Goal: Communication & Community: Share content

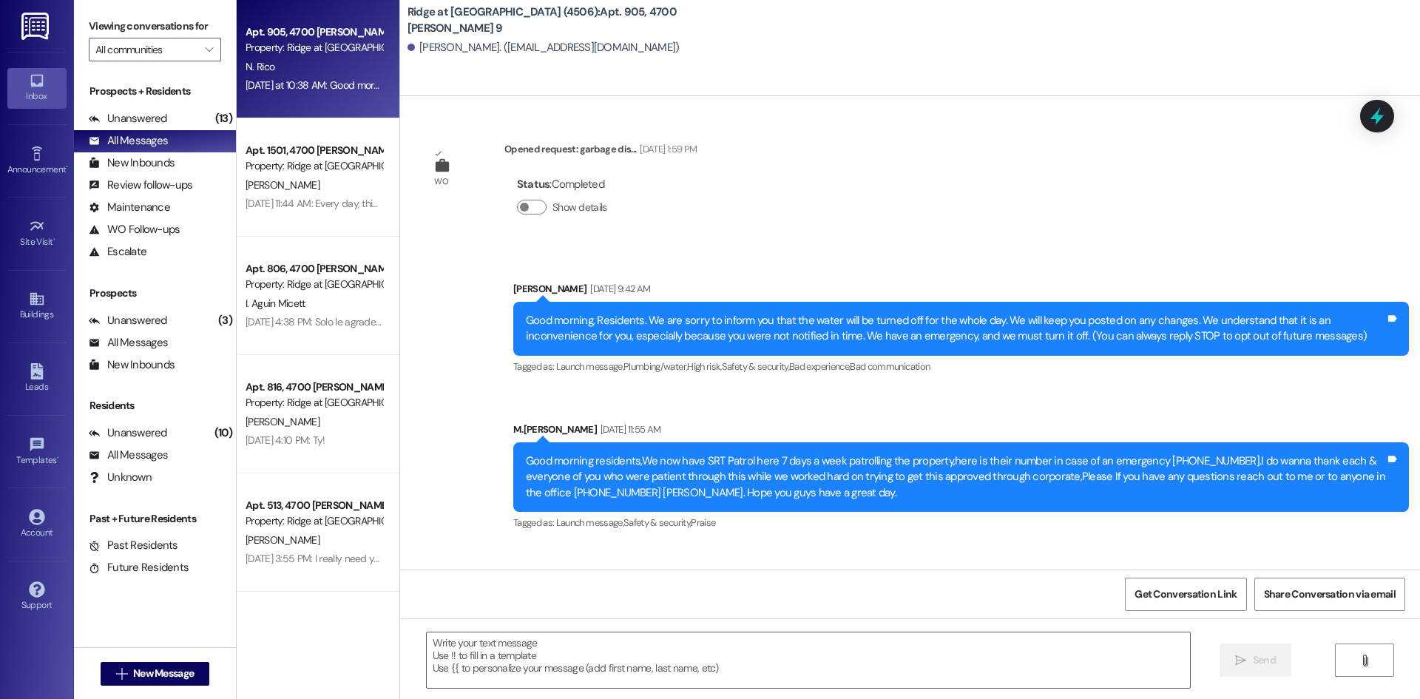
scroll to position [3479, 0]
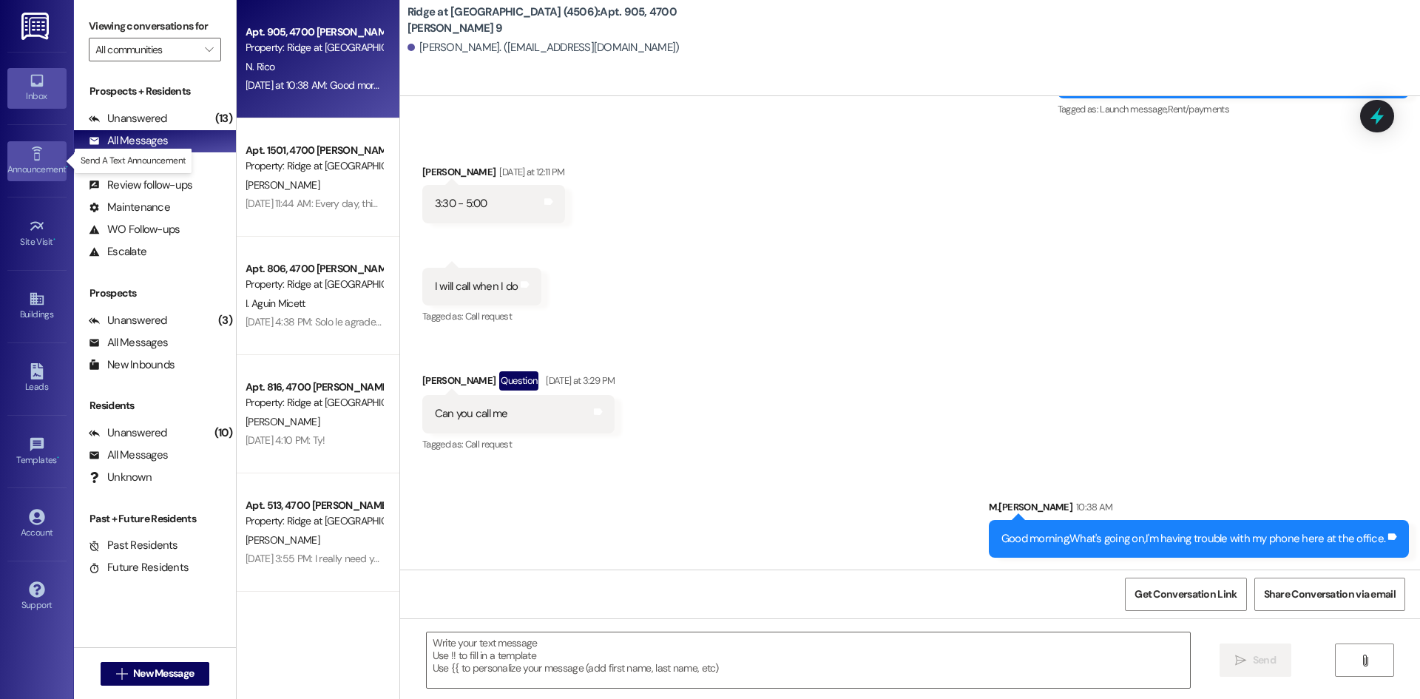
click at [50, 163] on div "Announcement •" at bounding box center [37, 169] width 74 height 15
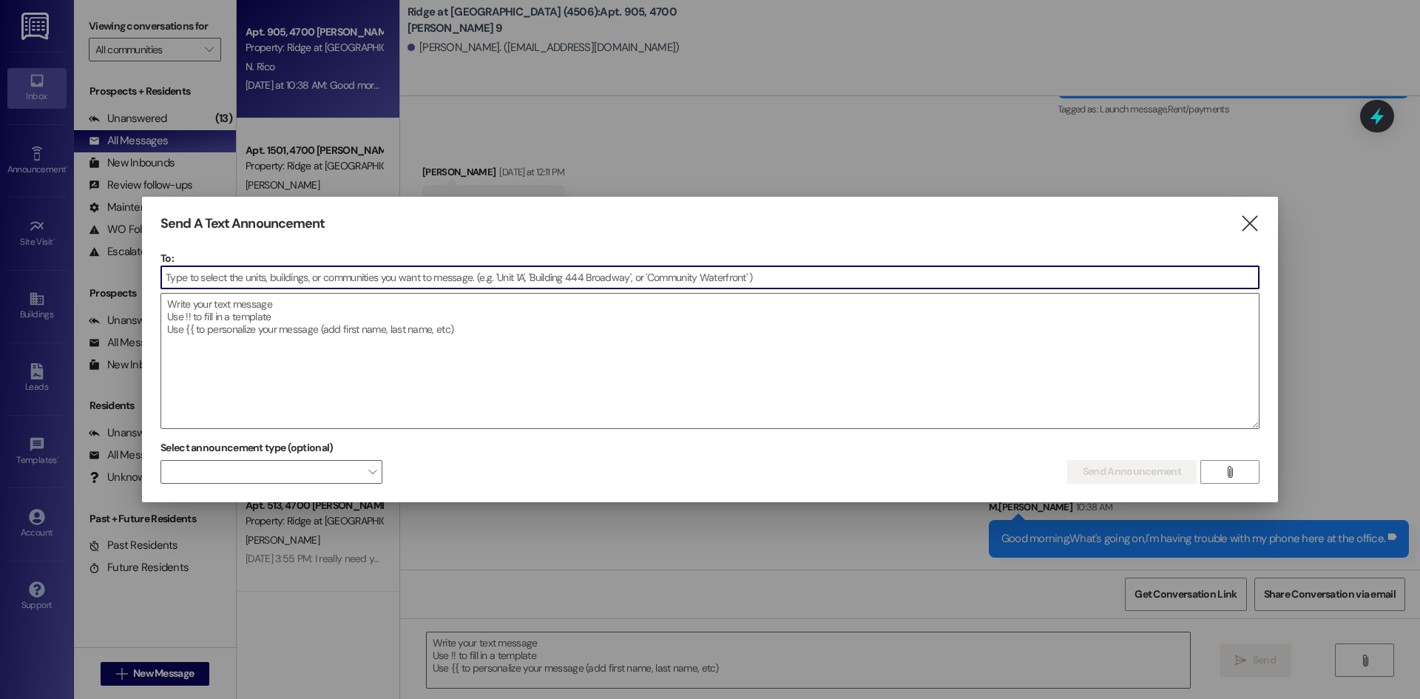
click at [192, 281] on input at bounding box center [709, 277] width 1097 height 22
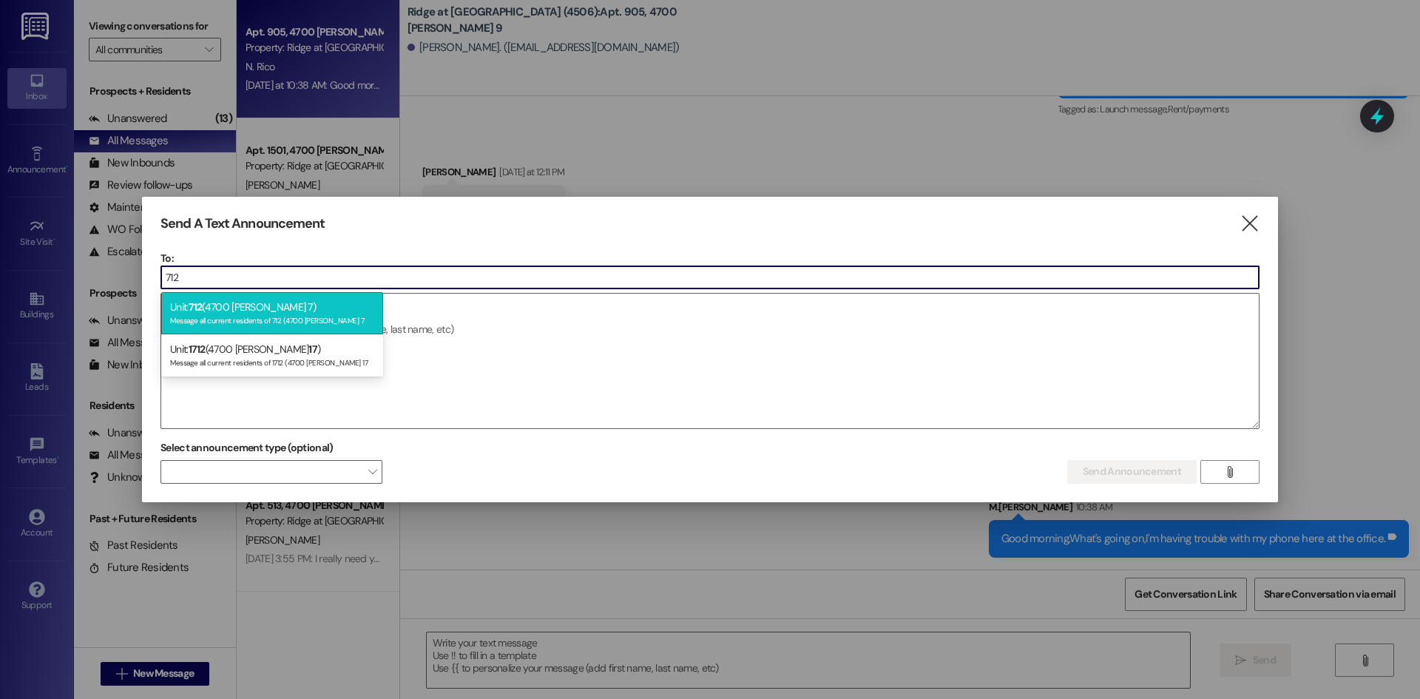
type input "712"
click at [206, 309] on div "Unit: 712 (4700 [PERSON_NAME] 7) Message all current residents of 712 (4700 [PE…" at bounding box center [272, 313] width 222 height 42
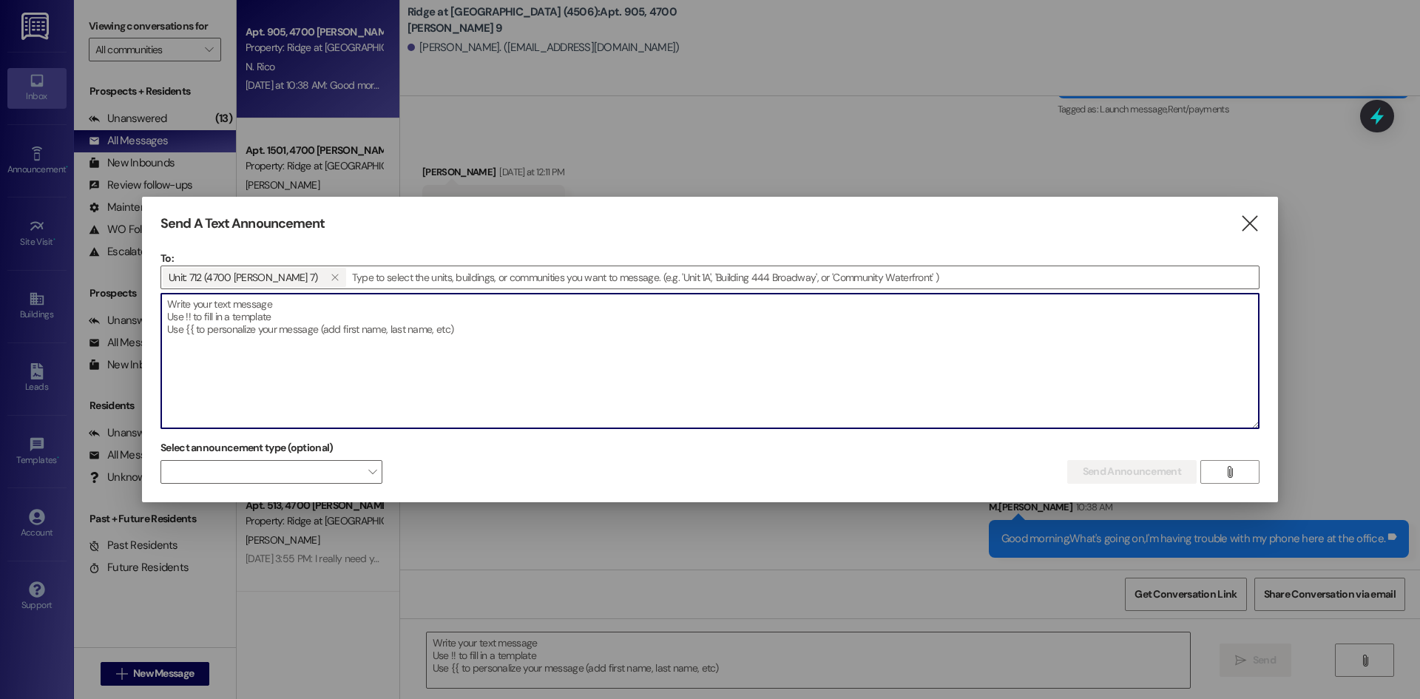
click at [206, 313] on textarea at bounding box center [709, 361] width 1097 height 135
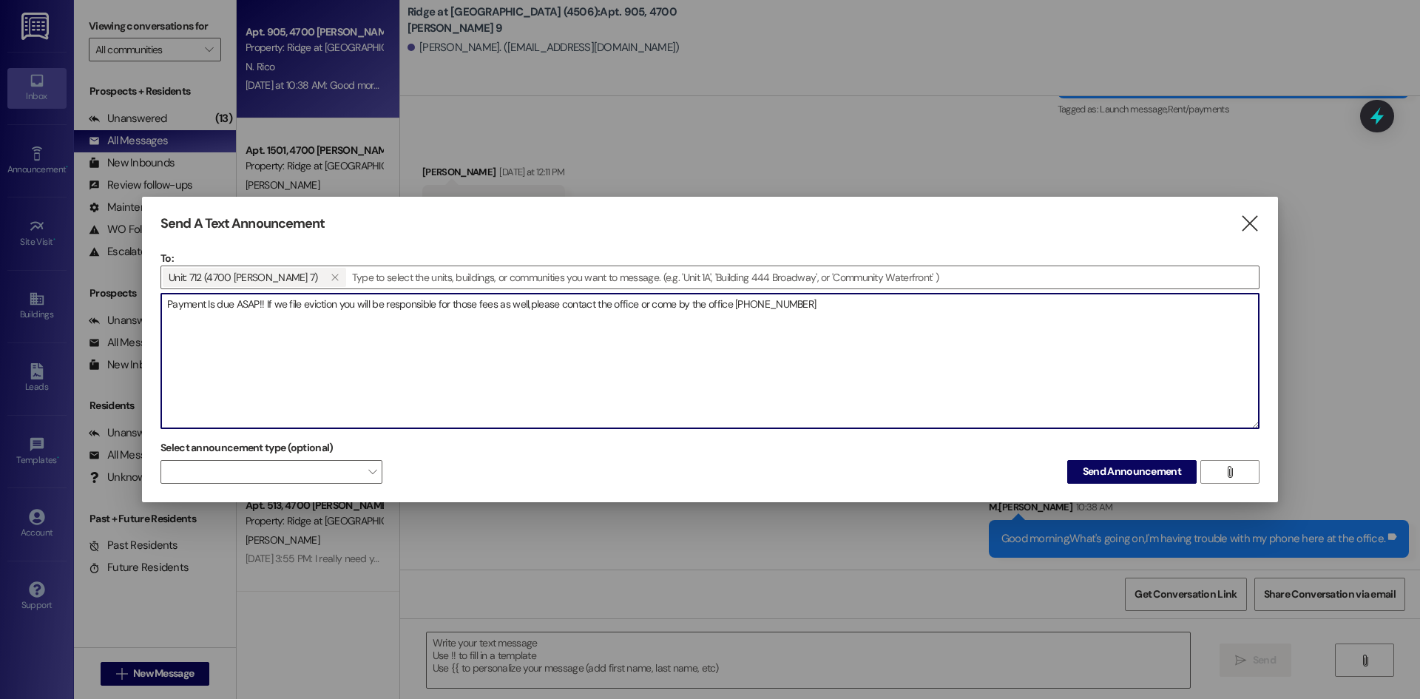
type textarea "Payment Is due ASAP!! If we file eviction you will be responsible for those fee…"
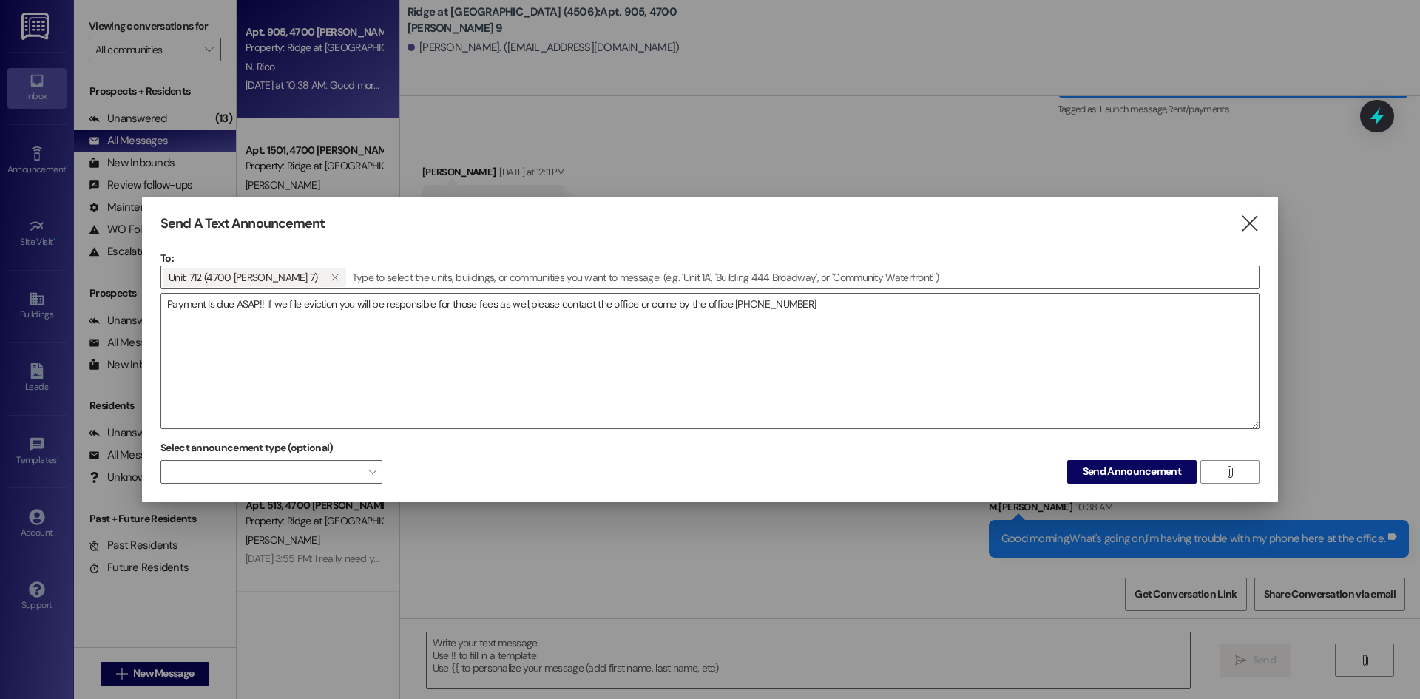
click at [380, 458] on div "Select announcement type (optional) " at bounding box center [271, 459] width 222 height 47
click at [357, 466] on span at bounding box center [271, 472] width 222 height 24
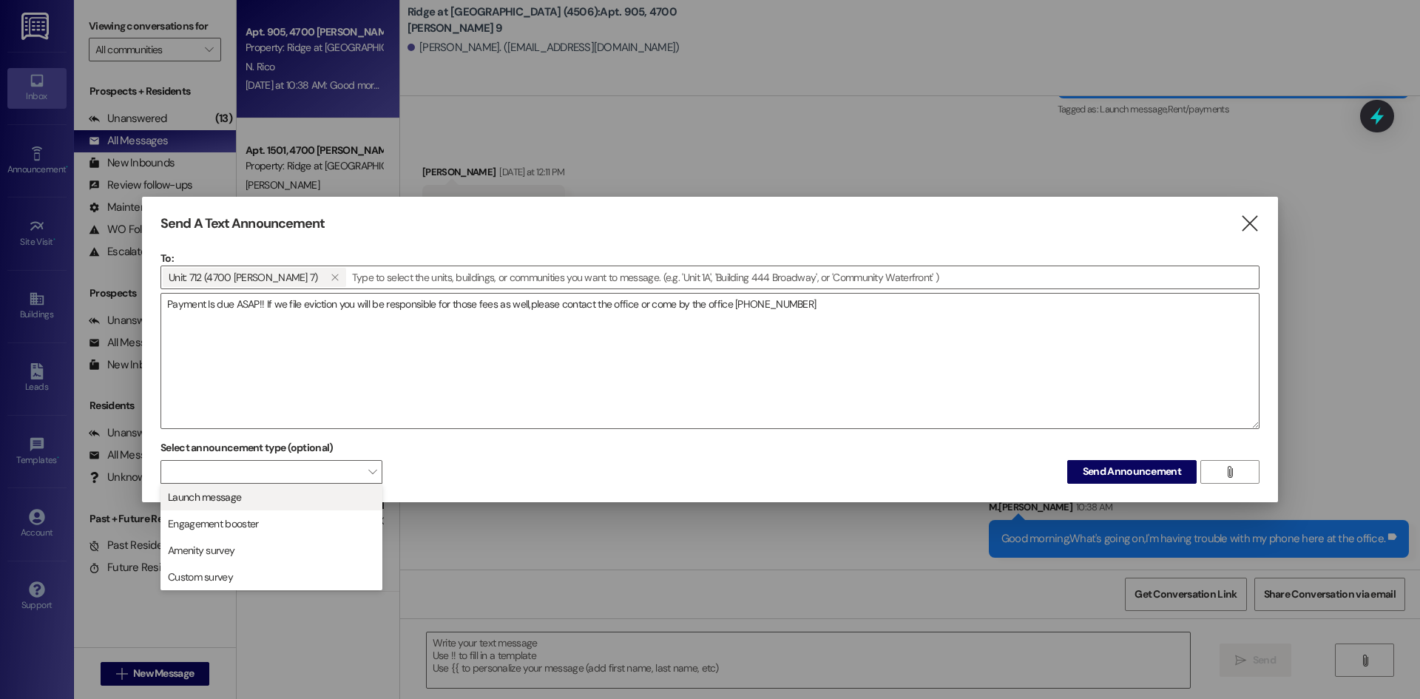
click at [261, 499] on span "Launch message" at bounding box center [271, 497] width 209 height 16
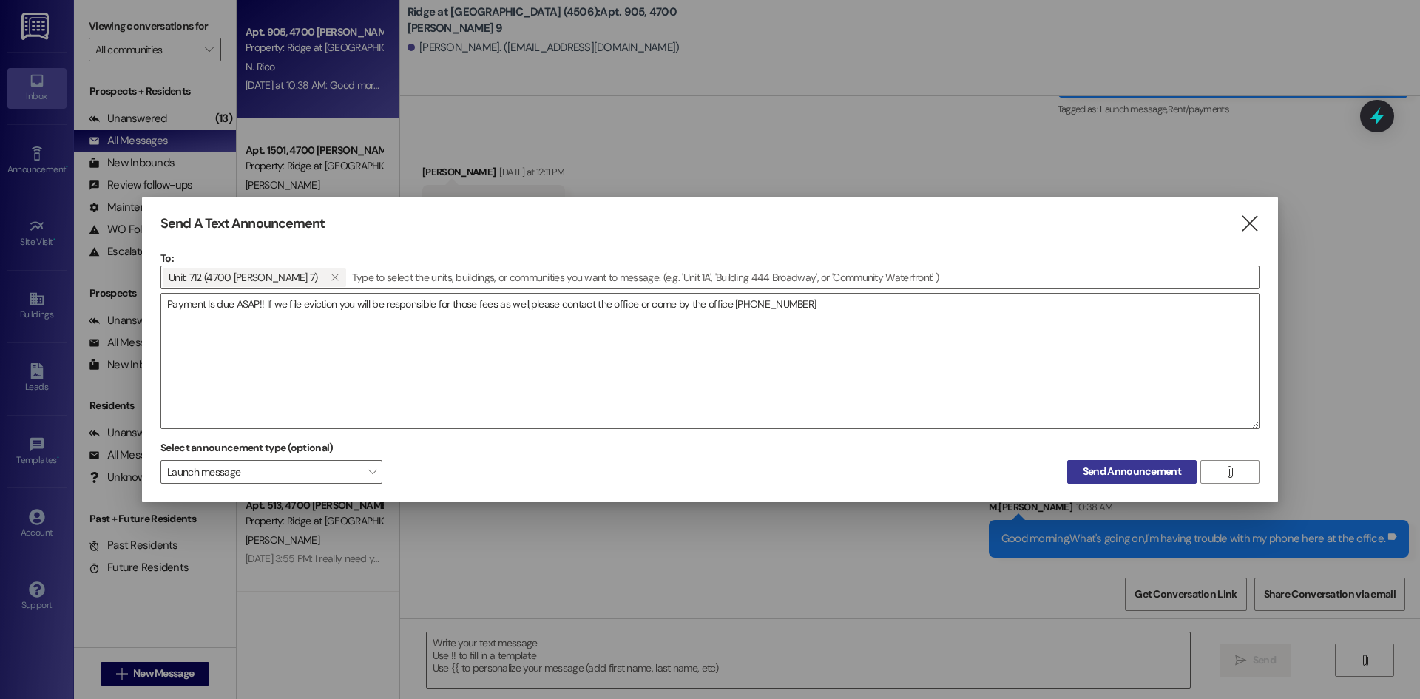
click at [1143, 470] on span "Send Announcement" at bounding box center [1131, 472] width 98 height 16
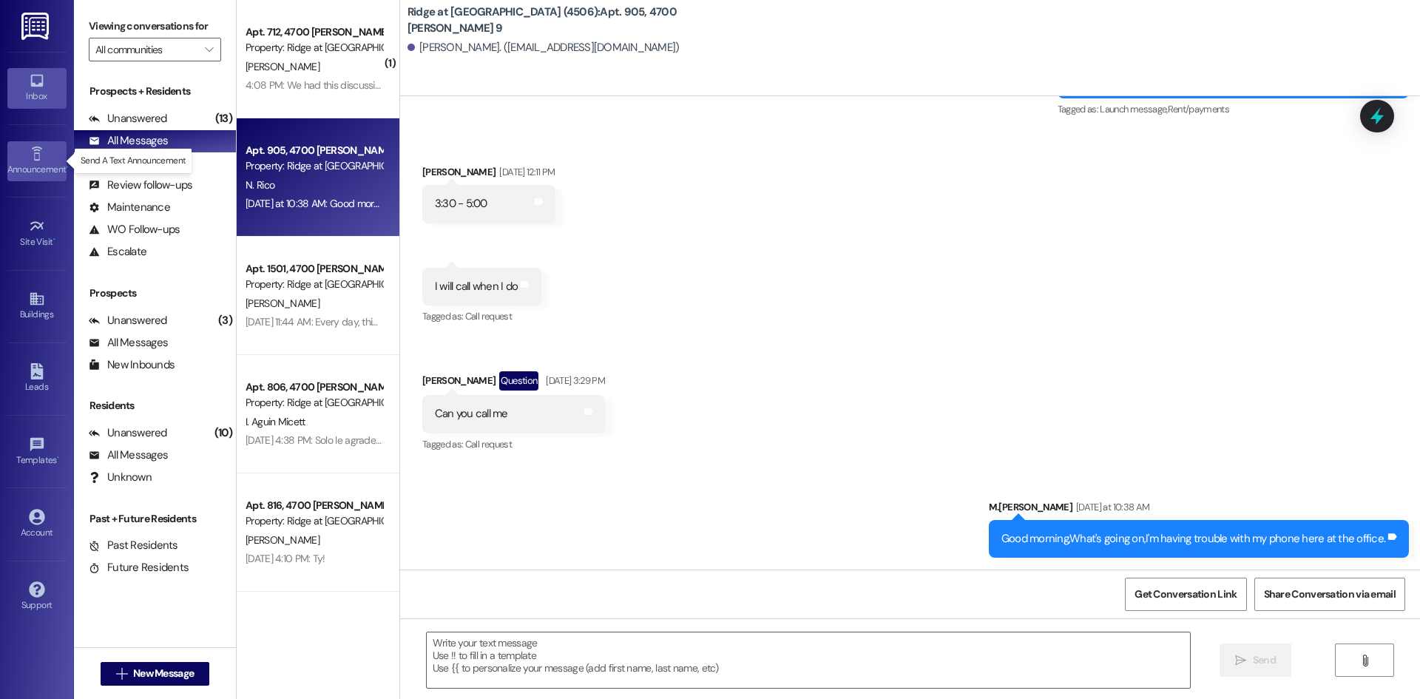
click at [27, 157] on link "Announcement •" at bounding box center [36, 161] width 59 height 40
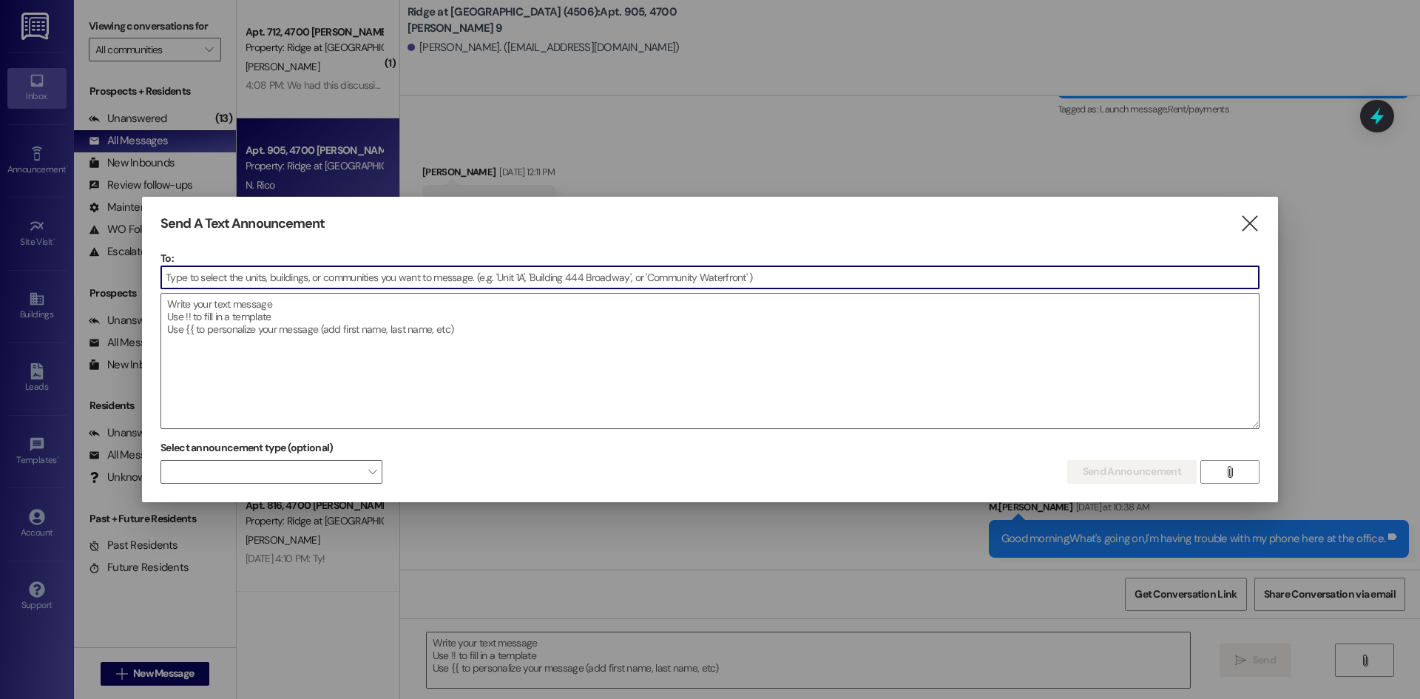
click at [204, 281] on input at bounding box center [709, 277] width 1097 height 22
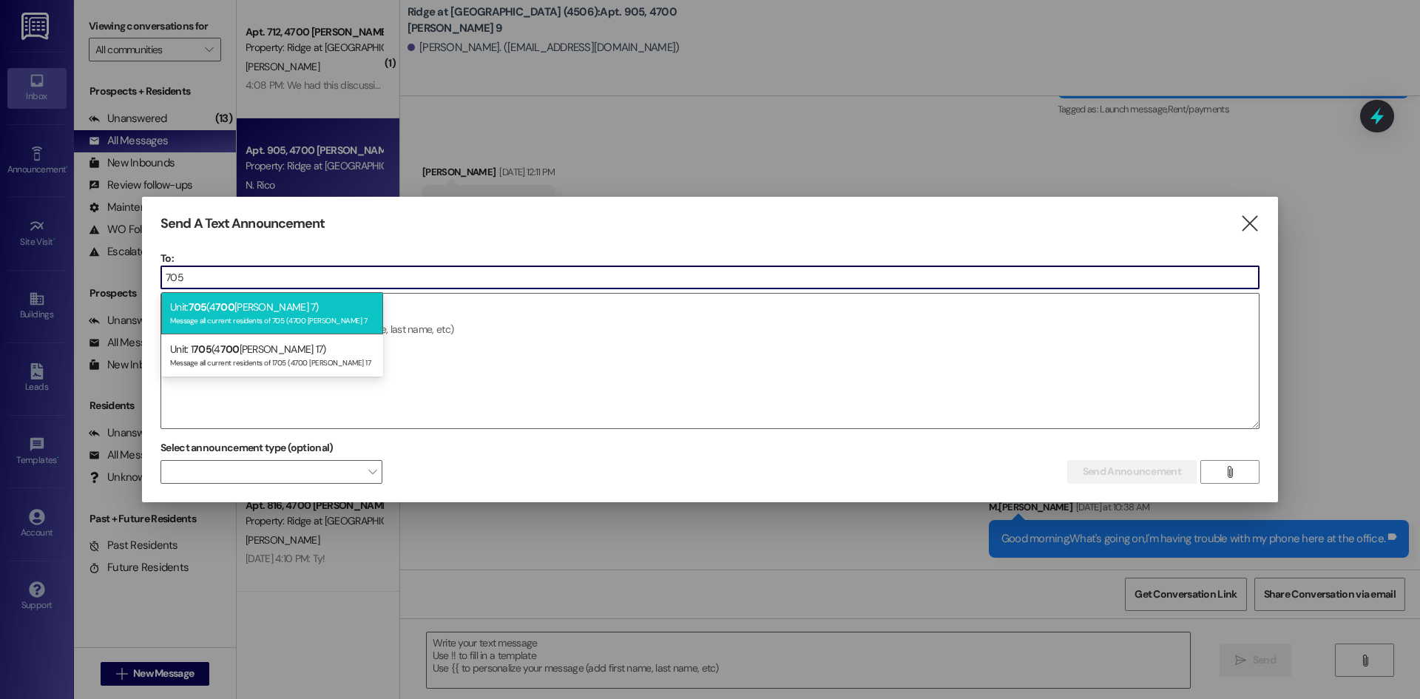
type input "705"
click at [227, 317] on div "Message all current residents of 705 (4700 [PERSON_NAME] 7" at bounding box center [272, 319] width 204 height 13
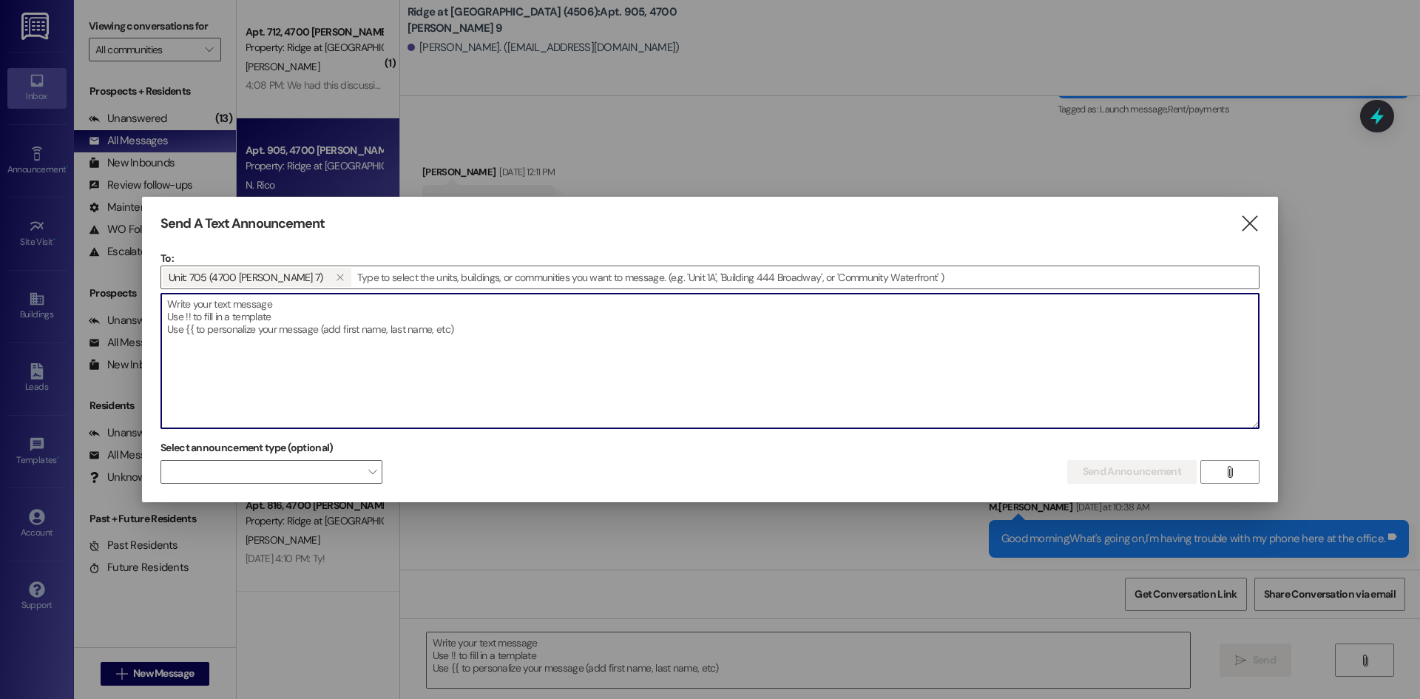
paste textarea "$423.26 PLEASE MAKE THIS PAYMENT ASAP!"
type textarea "$423.26 PLEASE MAKE THIS PAYMENT ASAP!"
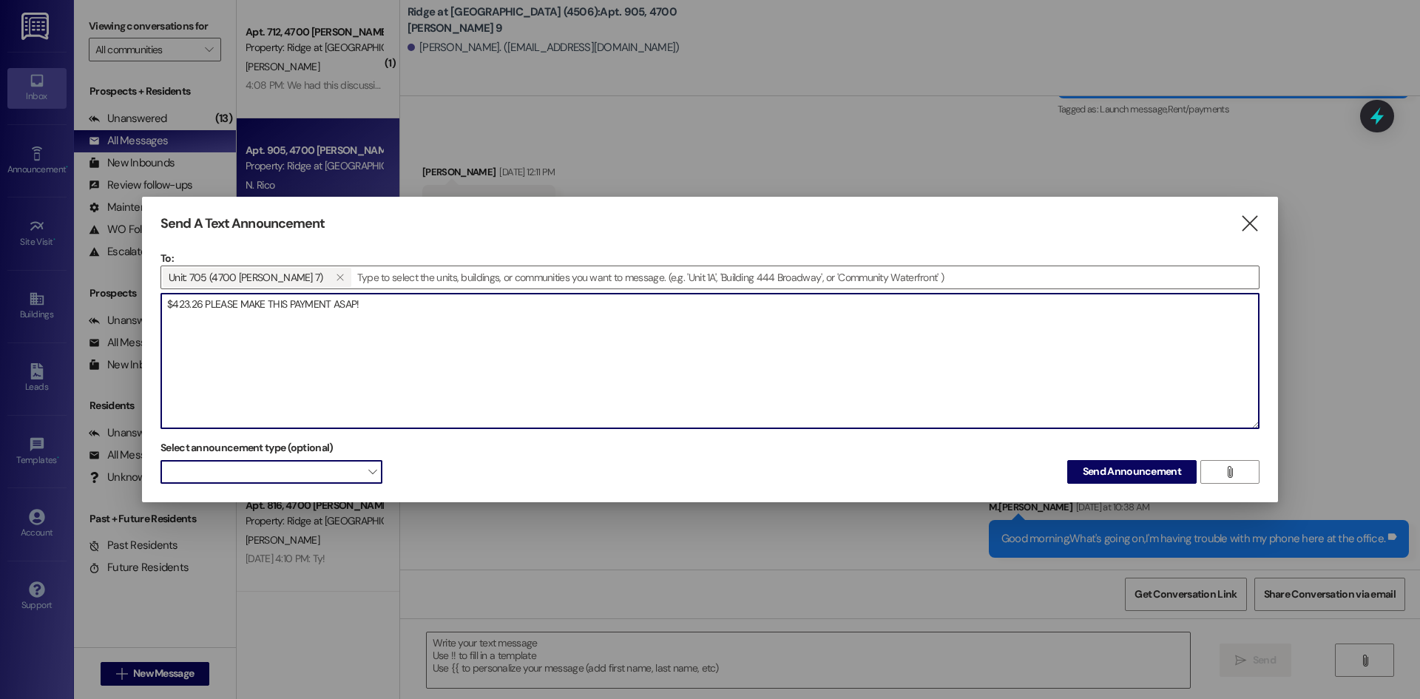
click at [297, 464] on span at bounding box center [271, 472] width 222 height 24
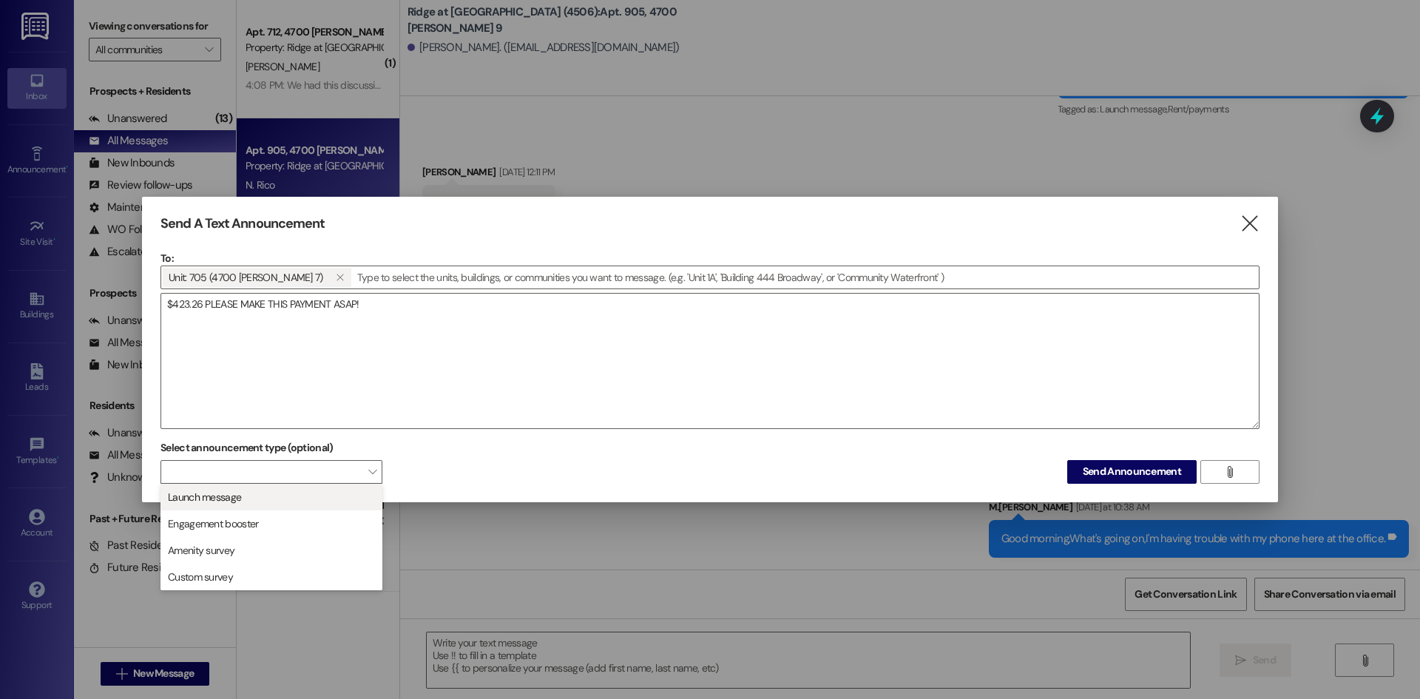
click at [287, 500] on span "Launch message" at bounding box center [271, 497] width 209 height 16
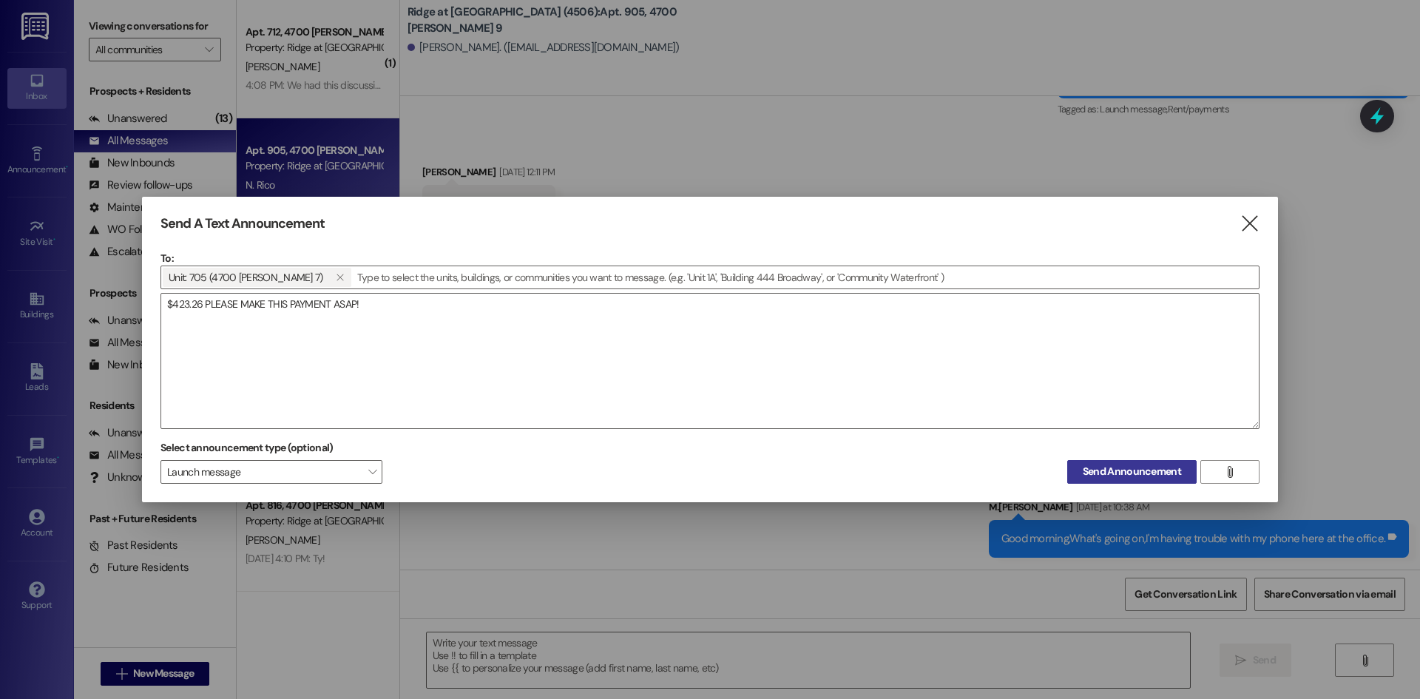
click at [1134, 467] on span "Send Announcement" at bounding box center [1131, 472] width 98 height 16
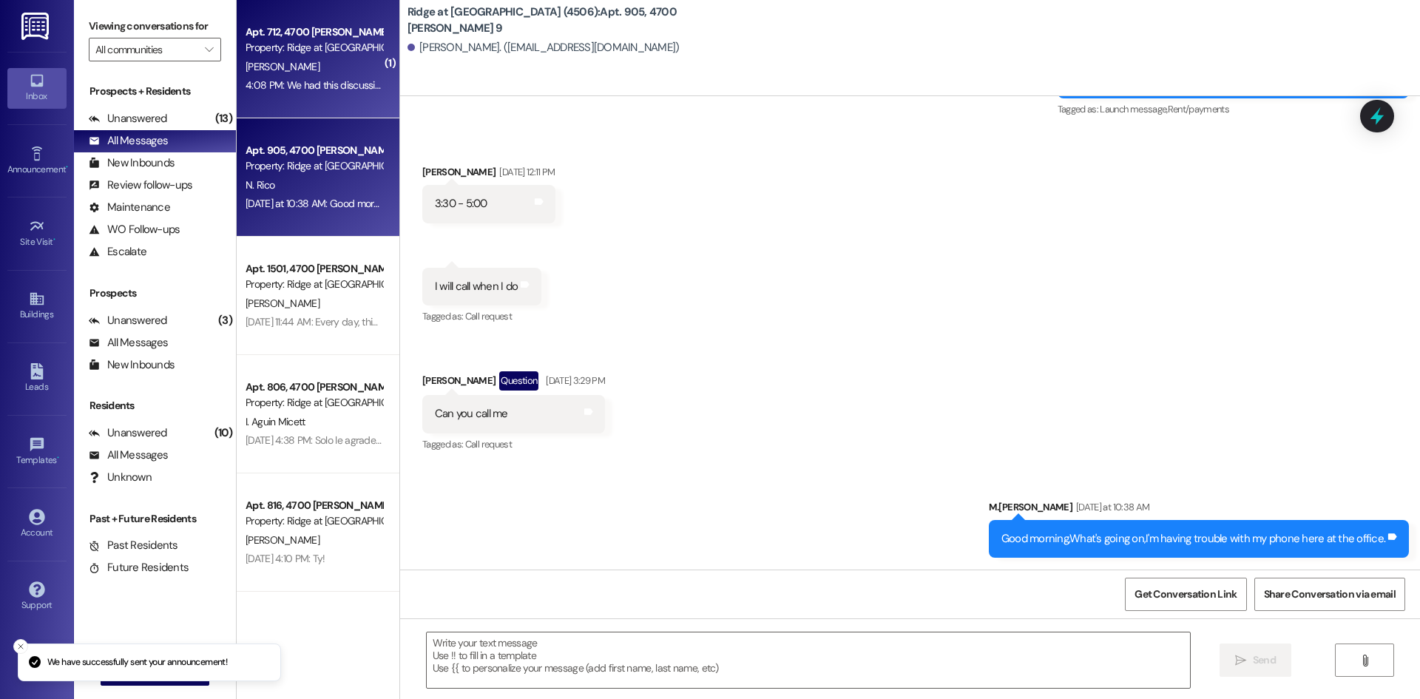
click at [336, 54] on div "Property: Ridge at [GEOGRAPHIC_DATA] (4506)" at bounding box center [313, 48] width 137 height 16
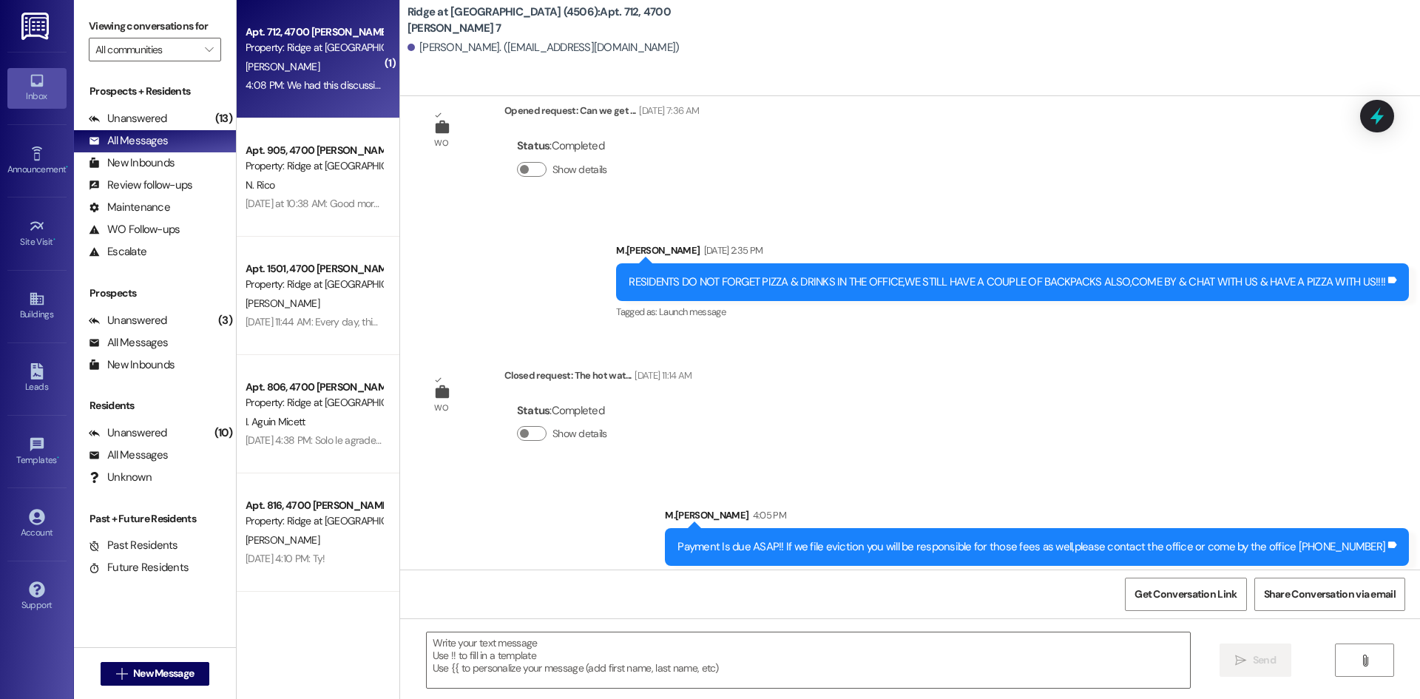
scroll to position [10477, 0]
